Goal: Information Seeking & Learning: Learn about a topic

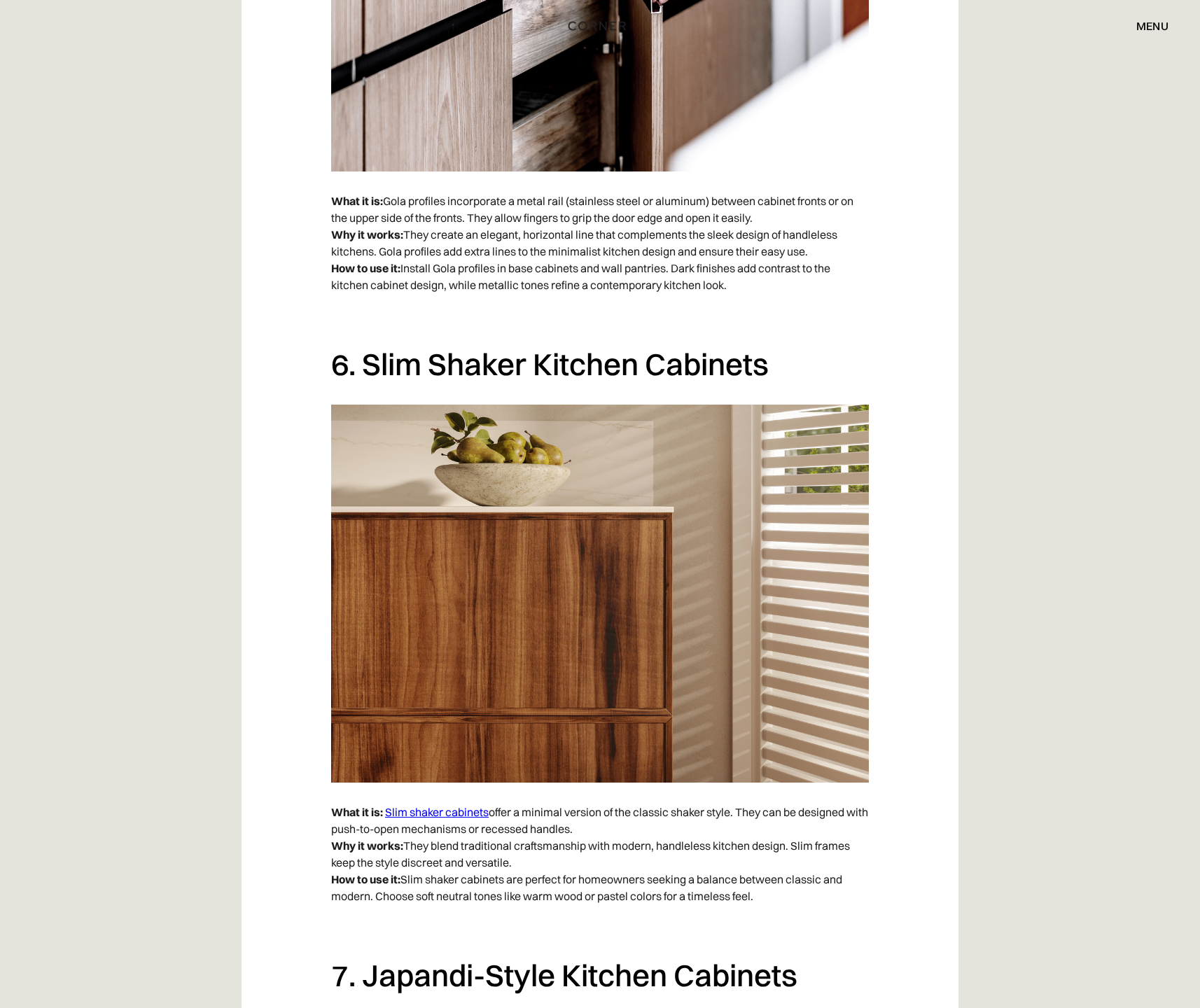
scroll to position [3995, 0]
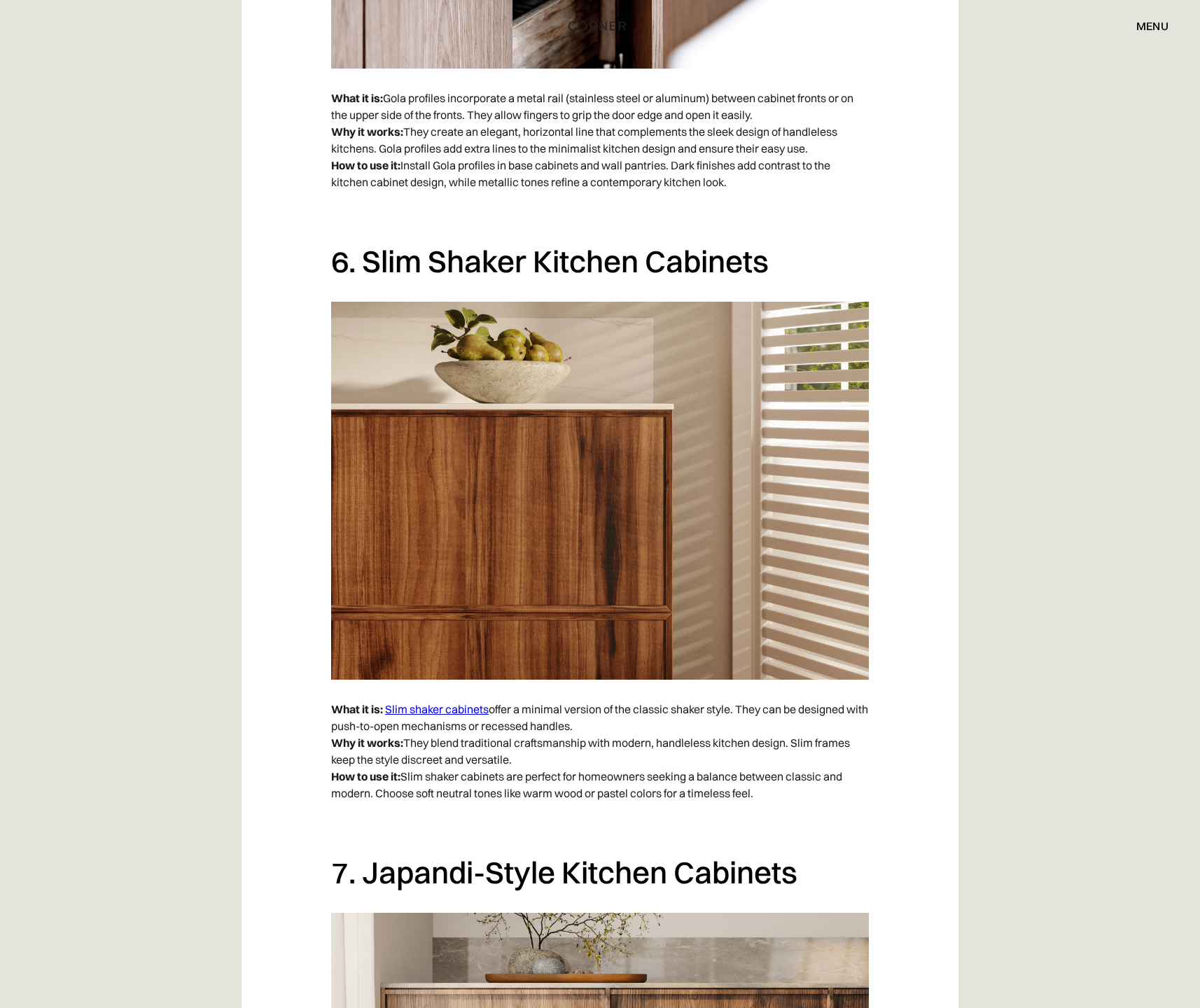
click at [425, 704] on link "Slim shaker cabinets" at bounding box center [436, 709] width 103 height 14
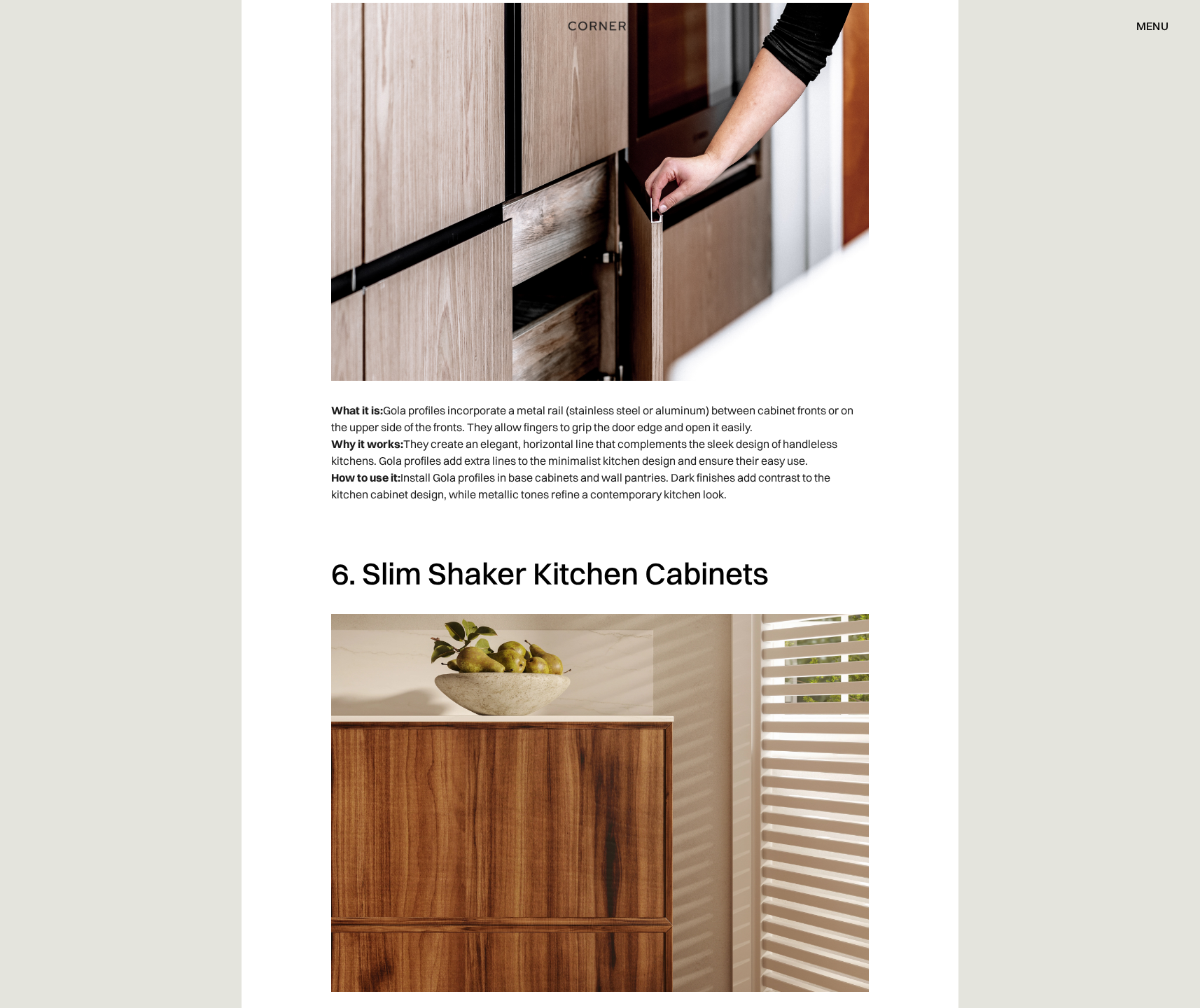
scroll to position [3254, 0]
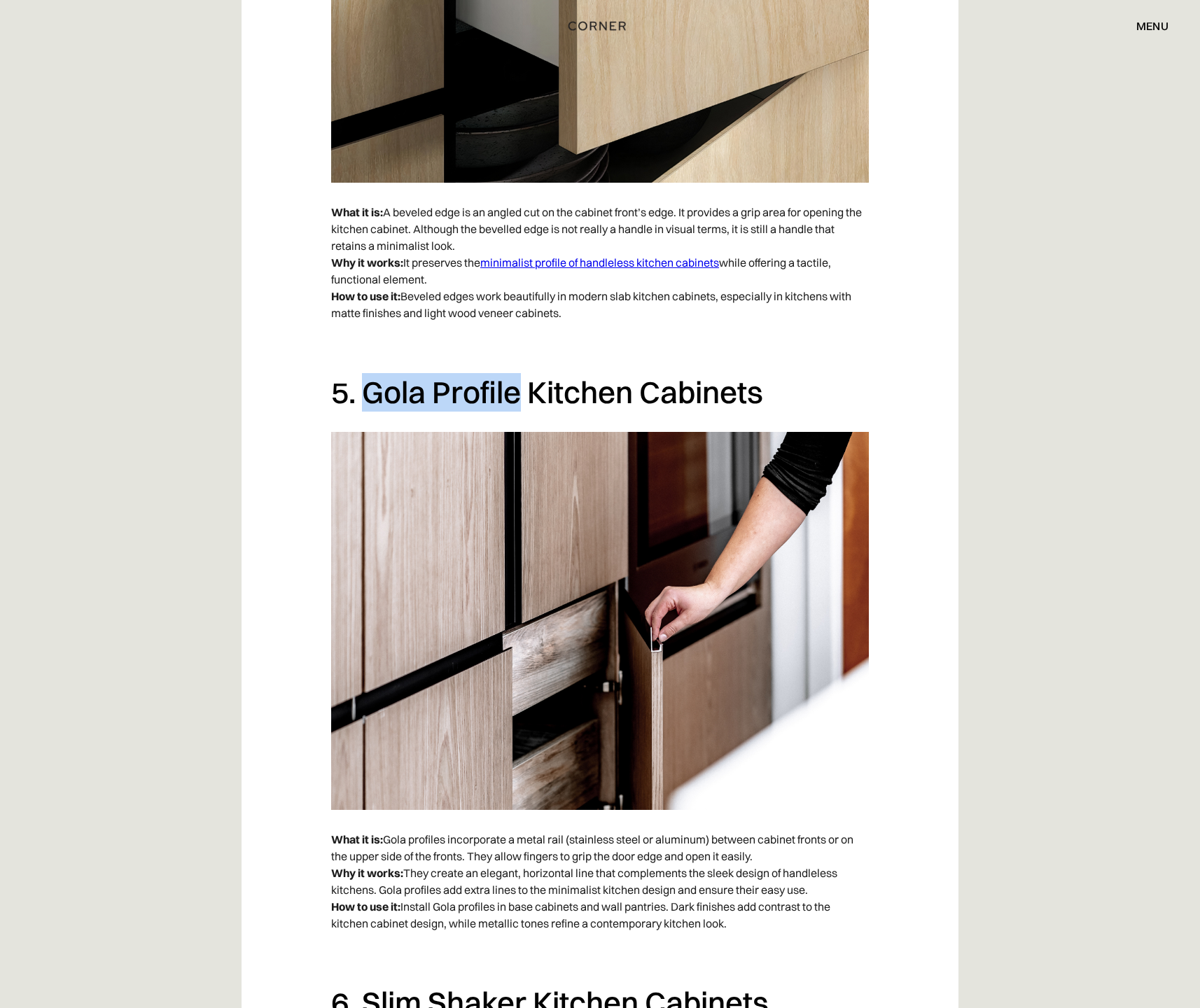
drag, startPoint x: 361, startPoint y: 390, endPoint x: 515, endPoint y: 389, distance: 154.0
click at [515, 389] on h2 "5. Gola Profile Kitchen Cabinets" at bounding box center [600, 392] width 538 height 39
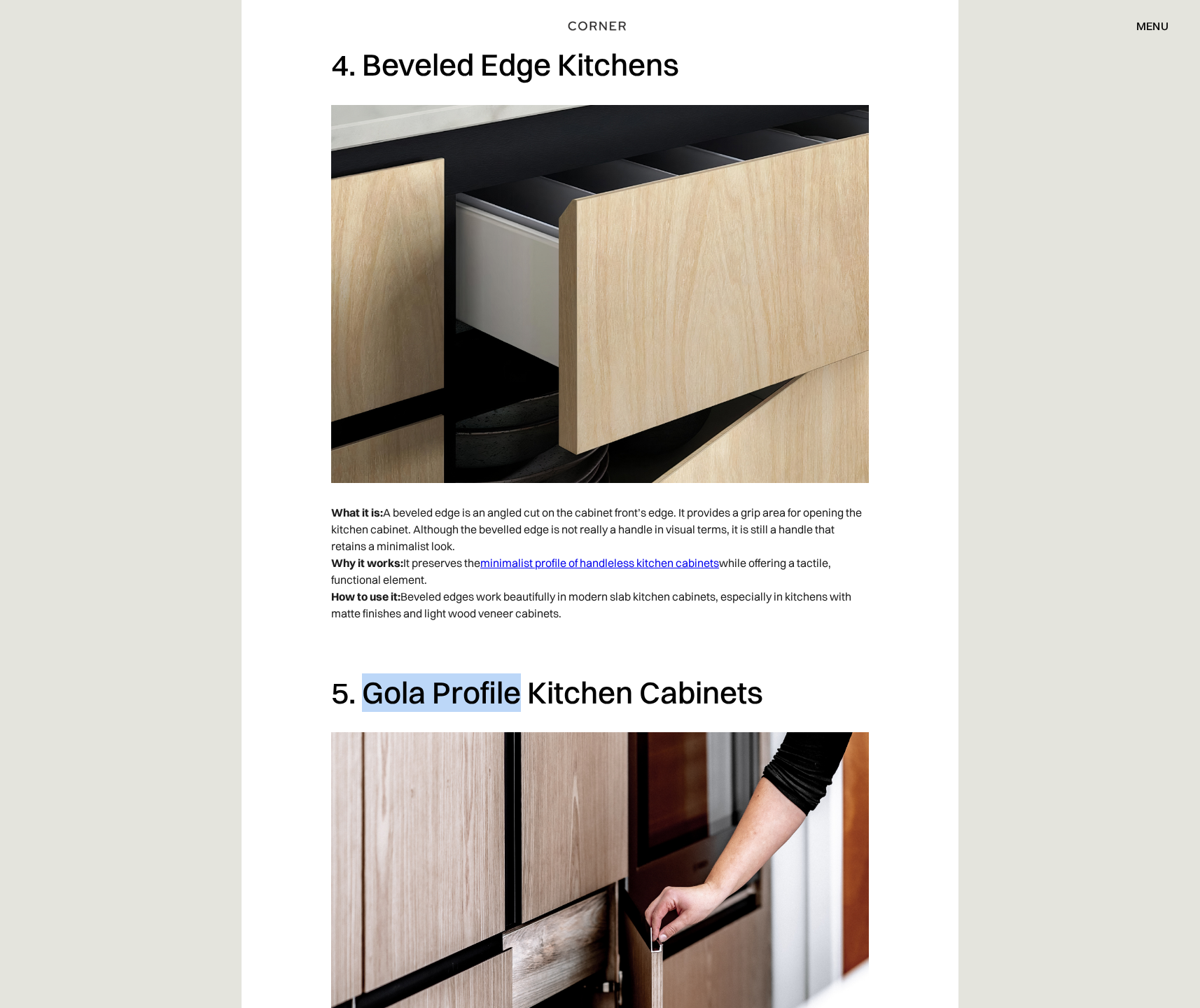
scroll to position [2573, 0]
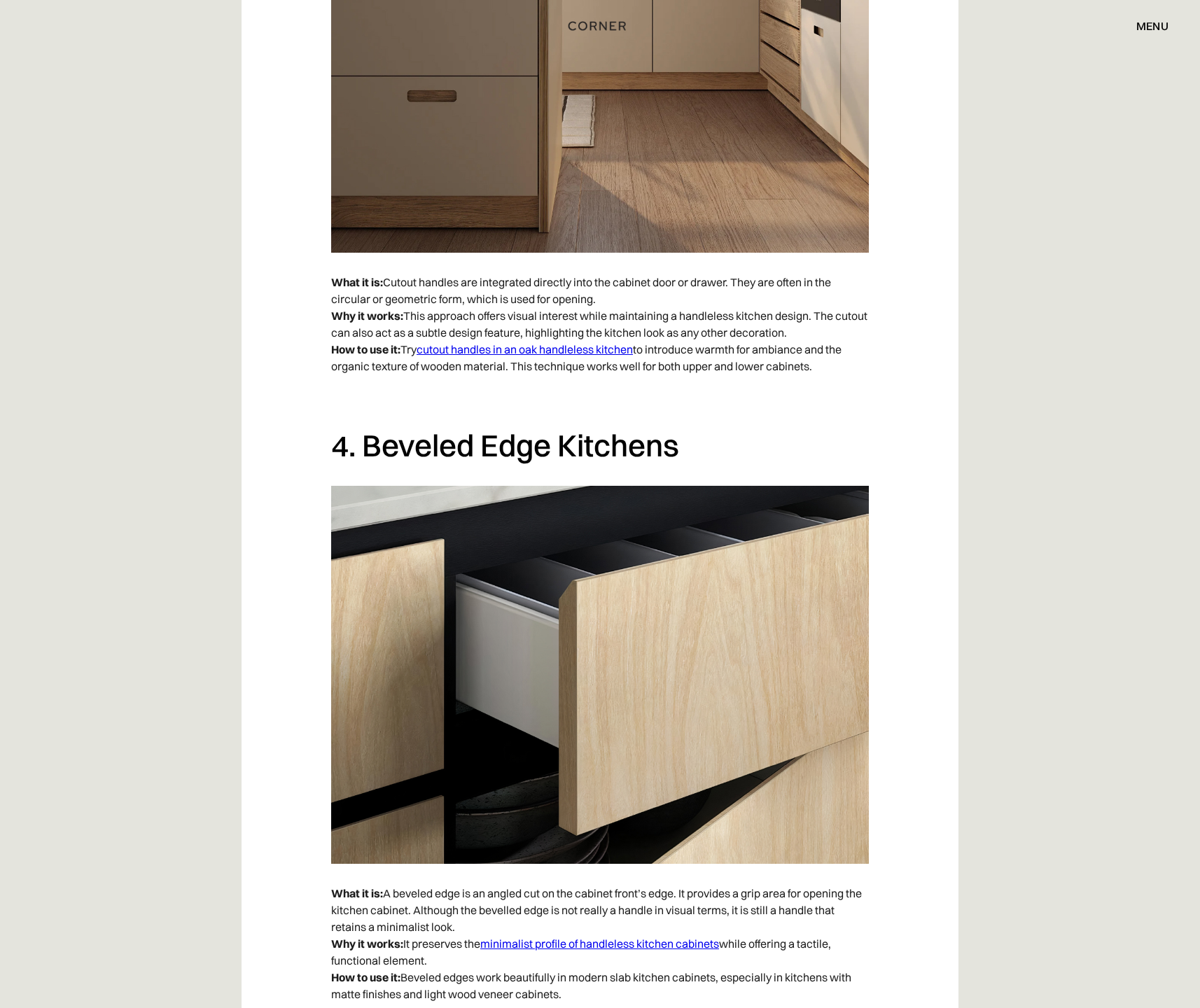
drag, startPoint x: 319, startPoint y: 481, endPoint x: 236, endPoint y: 476, distance: 83.2
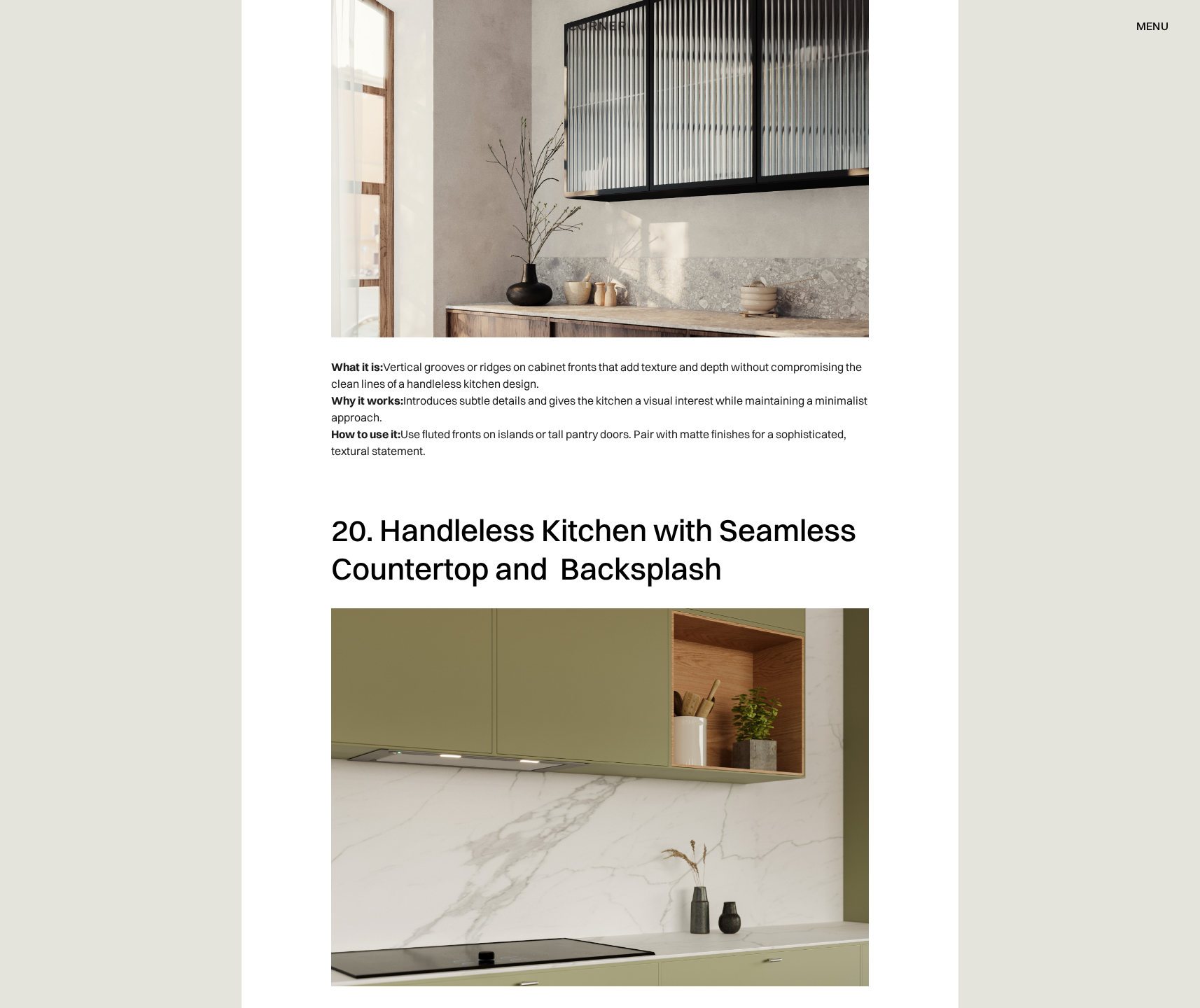
scroll to position [13885, 0]
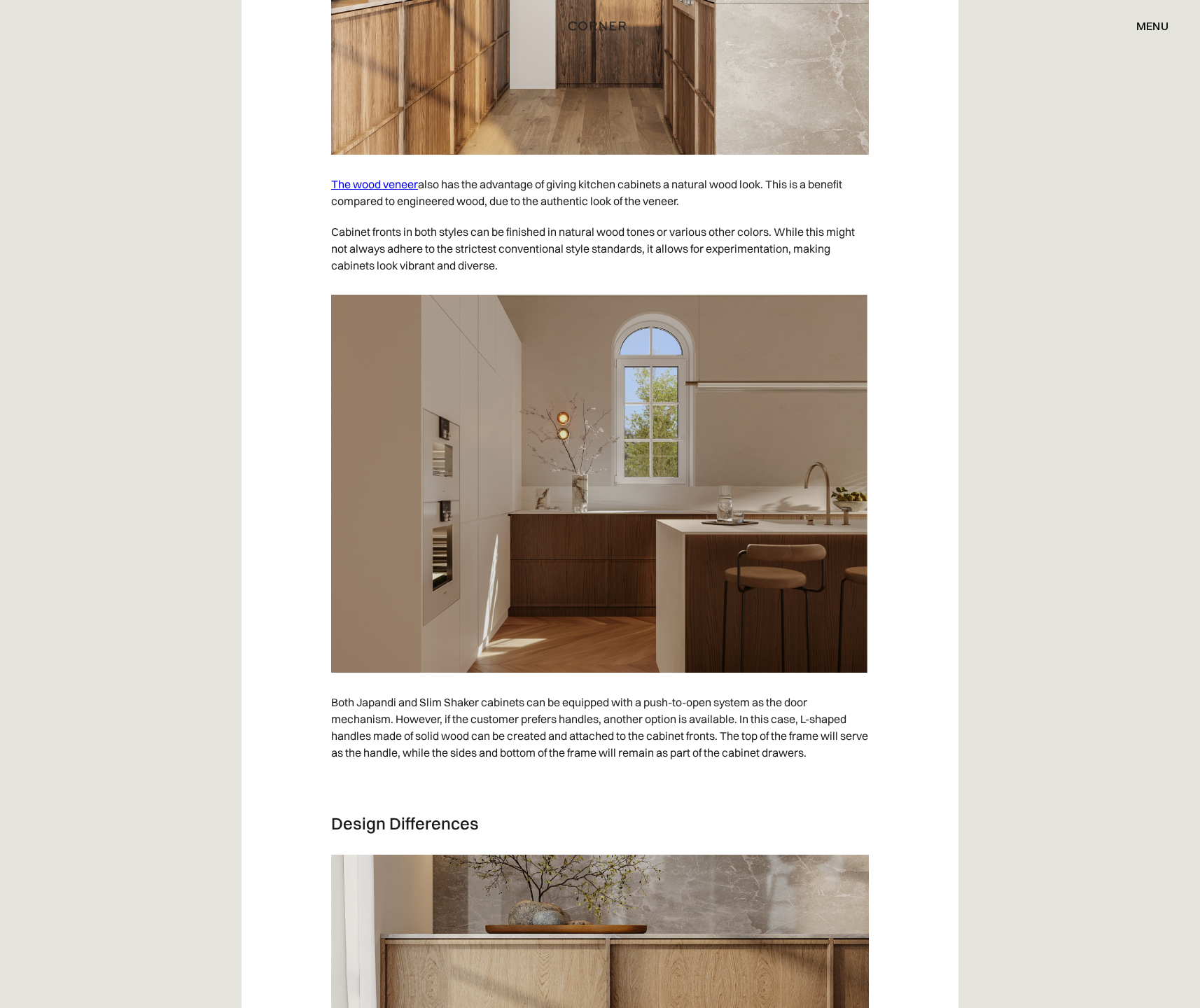
scroll to position [2867, 0]
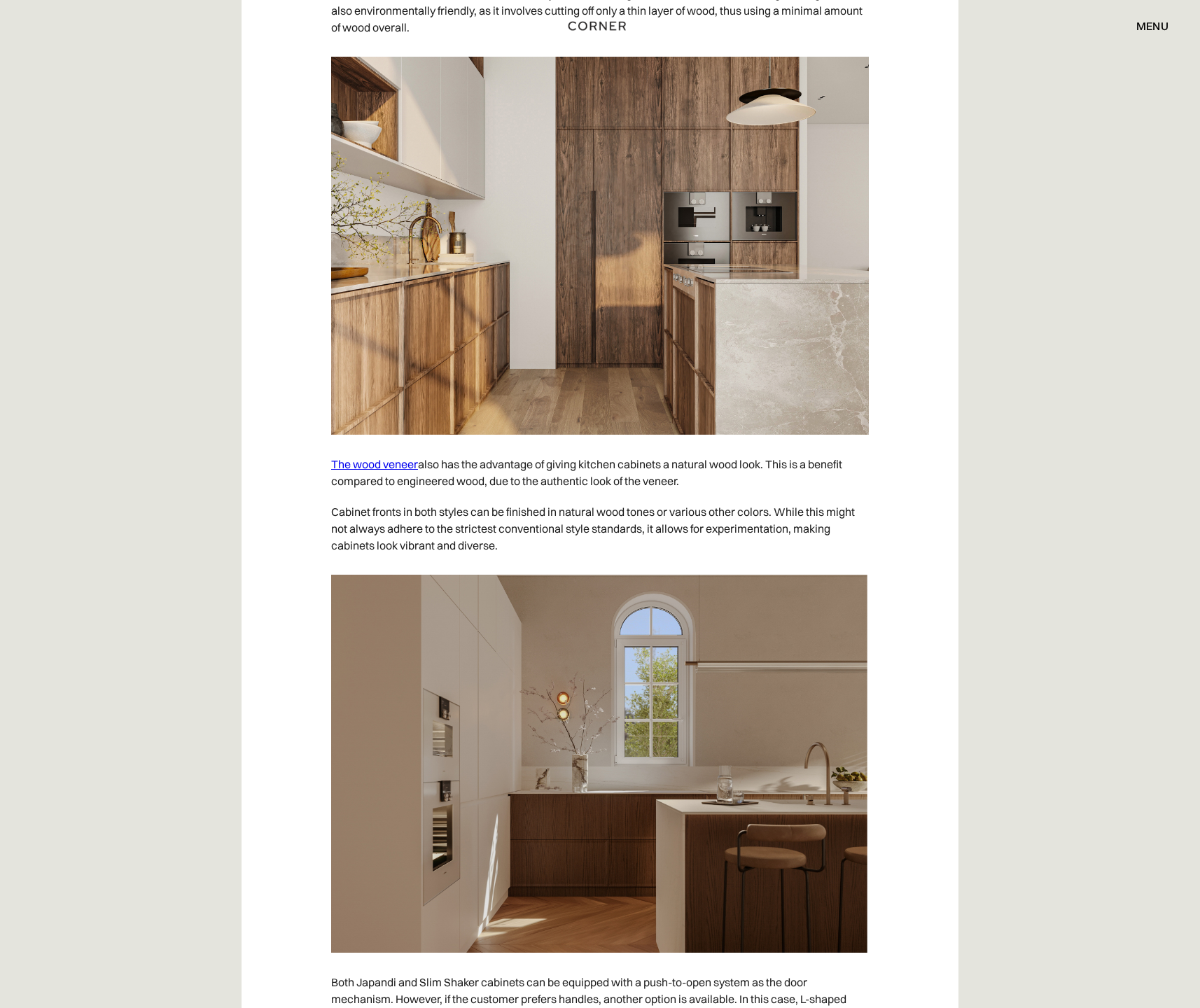
click at [602, 280] on img at bounding box center [600, 245] width 538 height 378
click at [611, 281] on img at bounding box center [600, 245] width 538 height 378
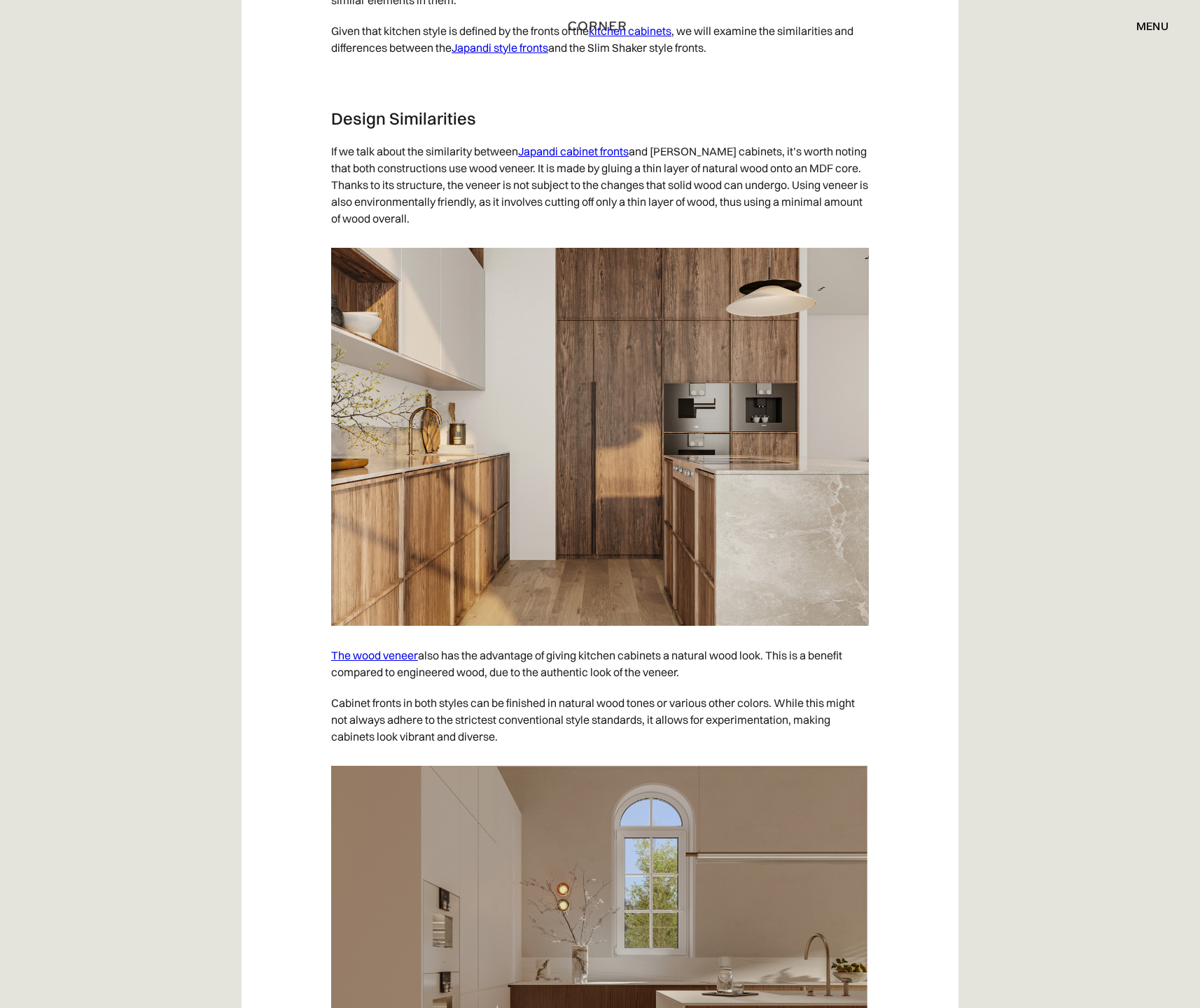
scroll to position [1912, 0]
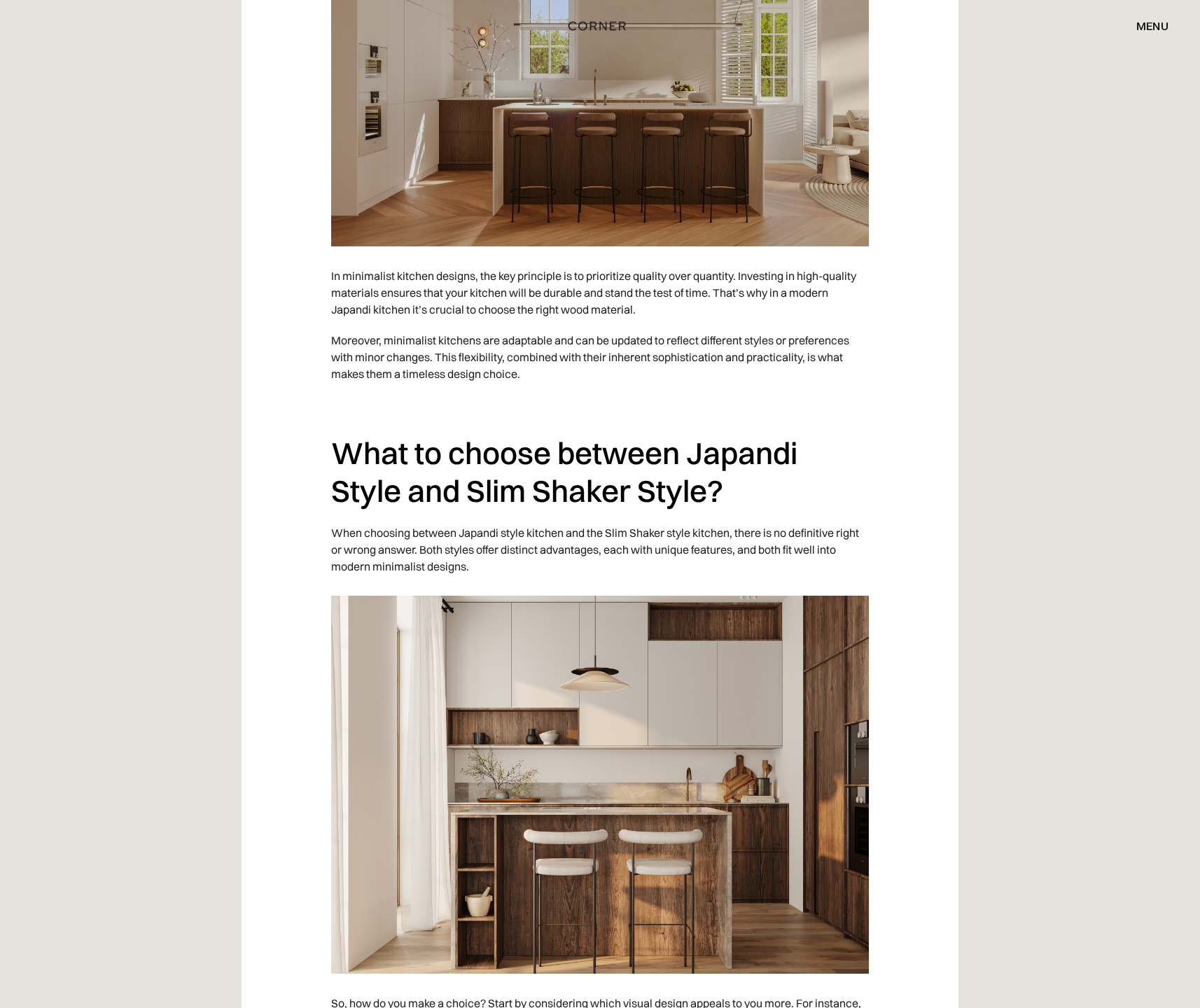
scroll to position [6504, 0]
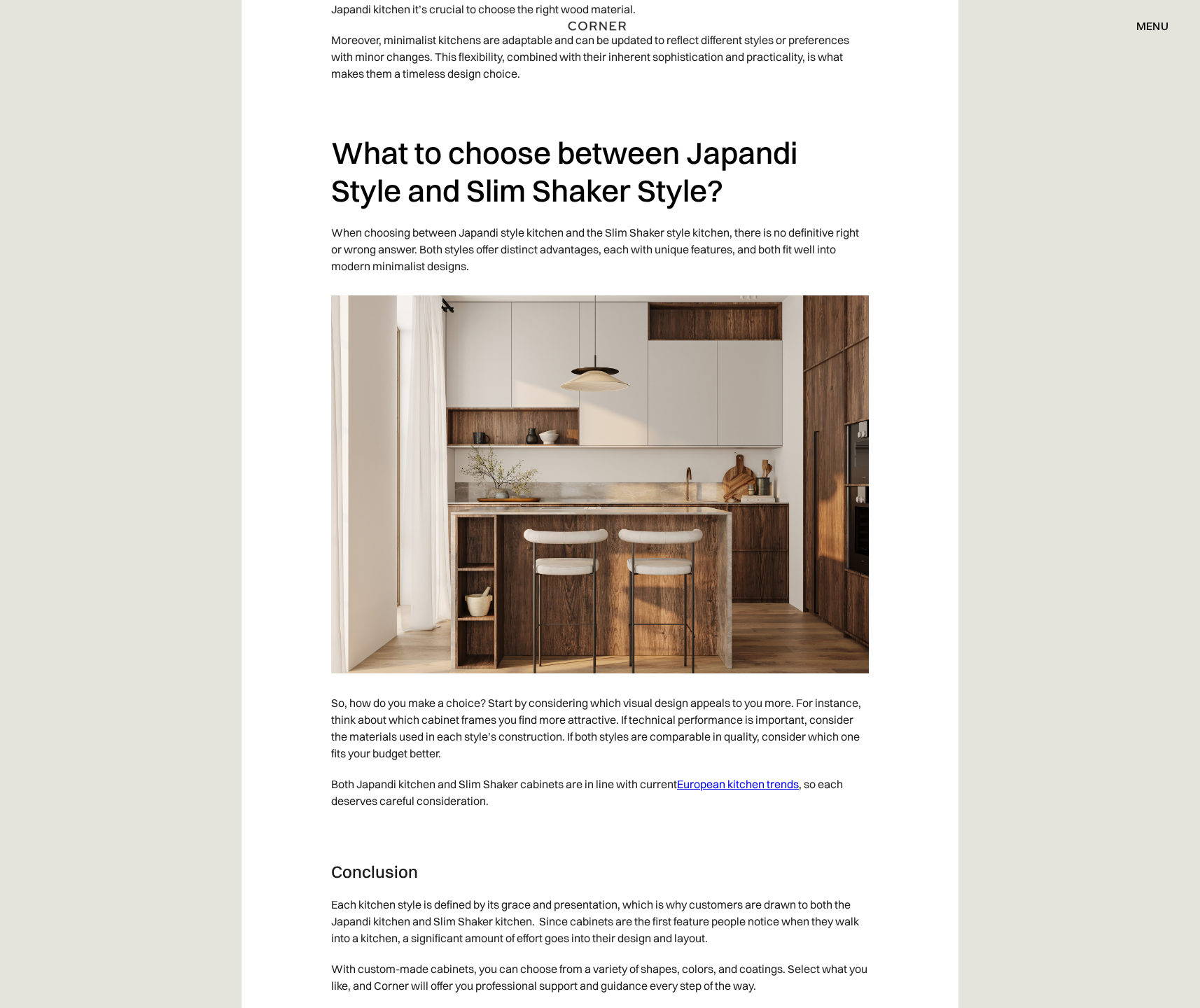
click at [710, 778] on link "European kitchen trends" at bounding box center [738, 784] width 121 height 14
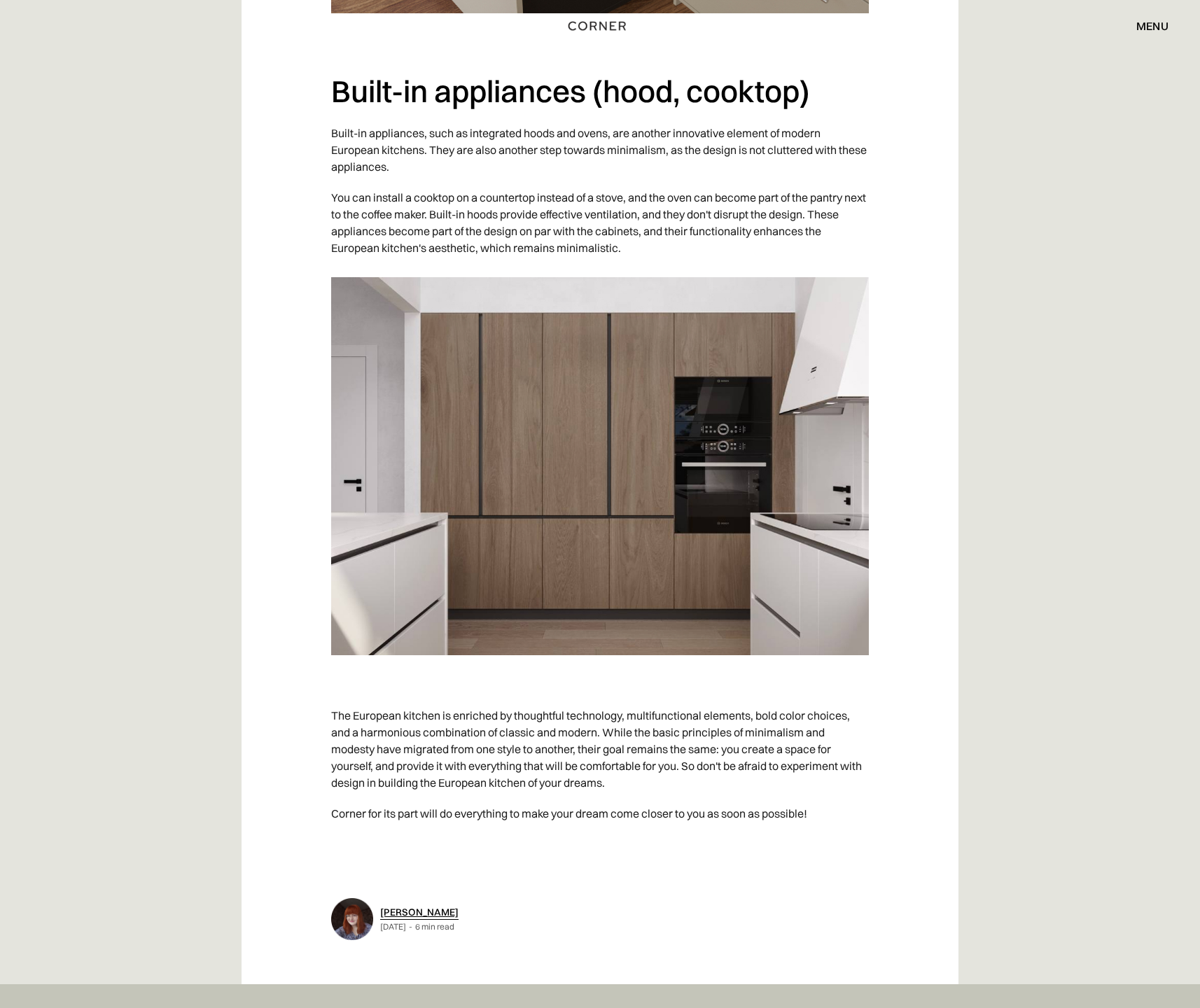
scroll to position [5734, 0]
